Goal: Information Seeking & Learning: Learn about a topic

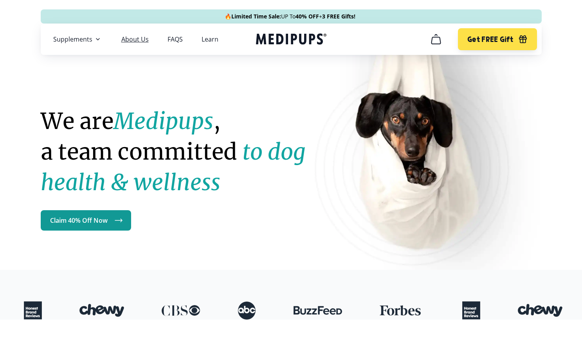
click at [138, 40] on link "About Us" at bounding box center [134, 39] width 27 height 8
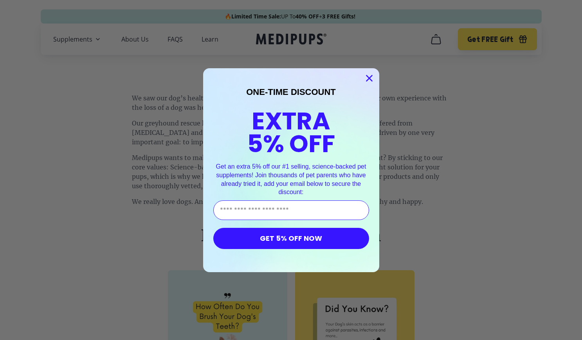
click at [371, 75] on circle "Close dialog" at bounding box center [369, 77] width 13 height 13
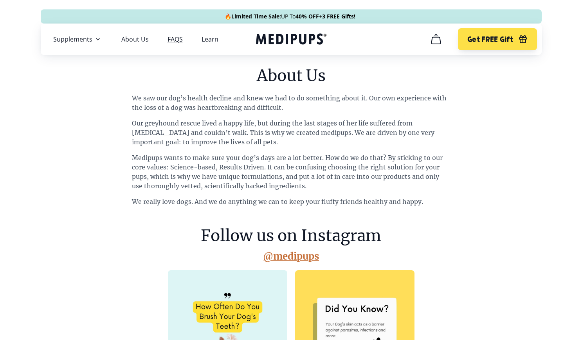
click at [174, 39] on link "FAQS" at bounding box center [175, 39] width 15 height 8
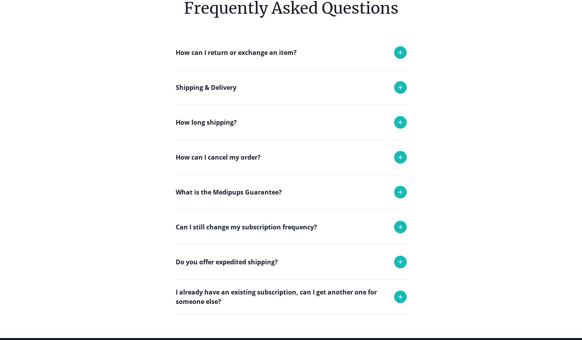
scroll to position [94, 0]
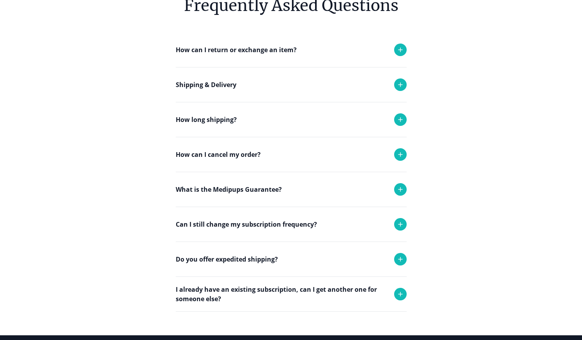
click at [400, 153] on icon at bounding box center [400, 154] width 9 height 9
